Goal: Information Seeking & Learning: Learn about a topic

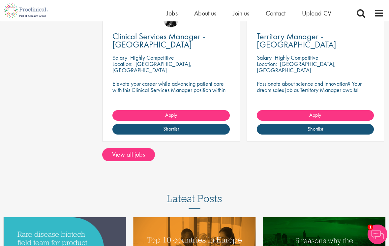
scroll to position [930, 0]
click at [125, 149] on link "View all jobs" at bounding box center [128, 154] width 53 height 13
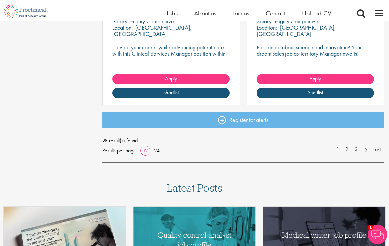
scroll to position [890, 0]
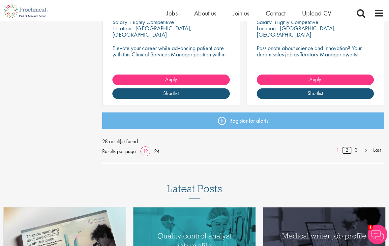
click at [345, 148] on link "2" at bounding box center [347, 150] width 10 height 8
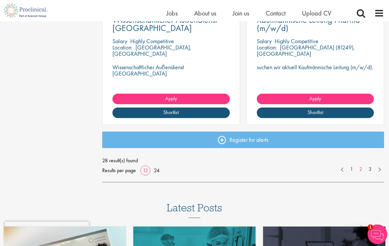
scroll to position [871, 0]
click at [372, 166] on link "3" at bounding box center [370, 169] width 10 height 8
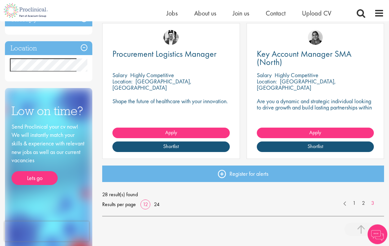
scroll to position [268, 0]
click at [361, 204] on link "2" at bounding box center [363, 203] width 10 height 8
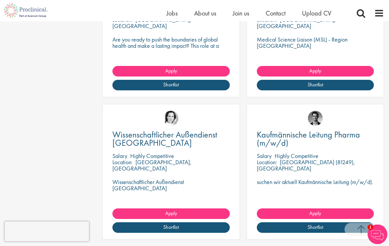
scroll to position [783, 0]
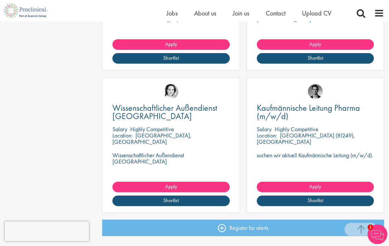
click at [130, 115] on span "Wissenschaftlicher Außendienst [GEOGRAPHIC_DATA]" at bounding box center [164, 111] width 105 height 19
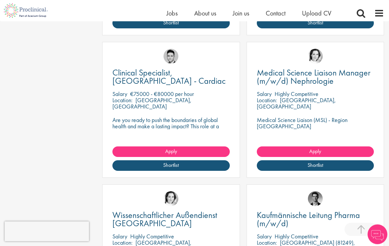
scroll to position [672, 0]
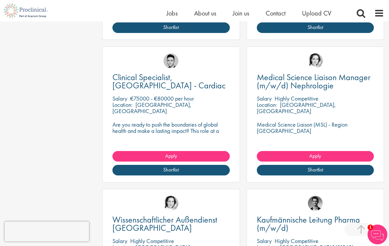
click at [130, 75] on span "Clinical Specialist, [GEOGRAPHIC_DATA] - Cardiac" at bounding box center [168, 80] width 113 height 19
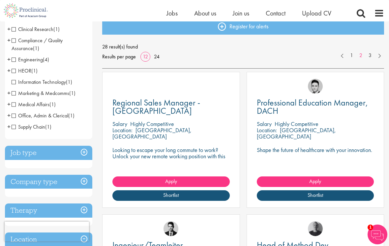
scroll to position [58, 0]
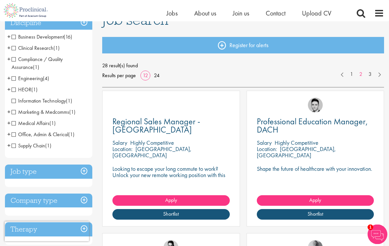
click at [343, 125] on span "Professional Education Manager, DACH" at bounding box center [312, 125] width 111 height 19
